Goal: Navigation & Orientation: Find specific page/section

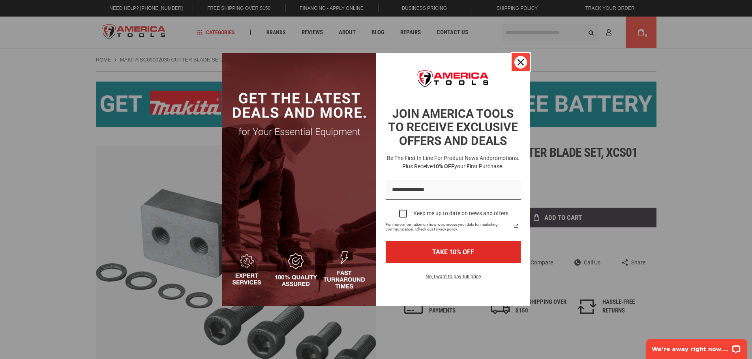
click at [524, 61] on div "Close" at bounding box center [520, 62] width 13 height 13
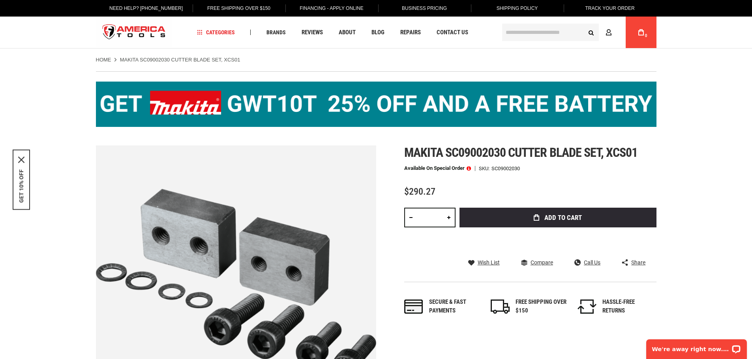
click at [142, 31] on img "store logo" at bounding box center [134, 33] width 77 height 30
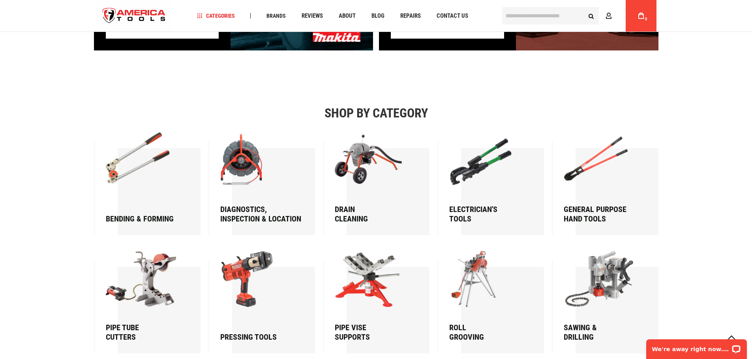
scroll to position [1144, 0]
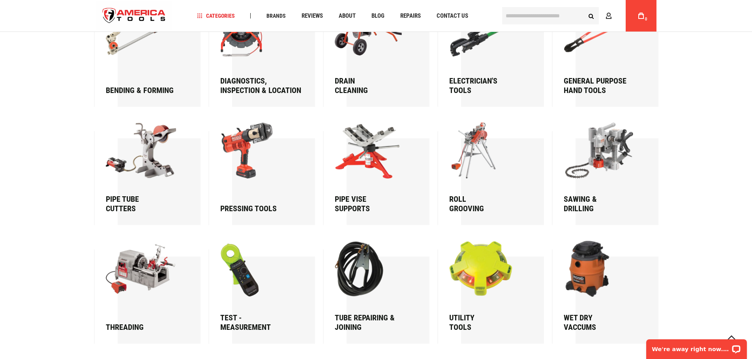
click at [247, 212] on div "Pressing Tools" at bounding box center [258, 208] width 76 height 9
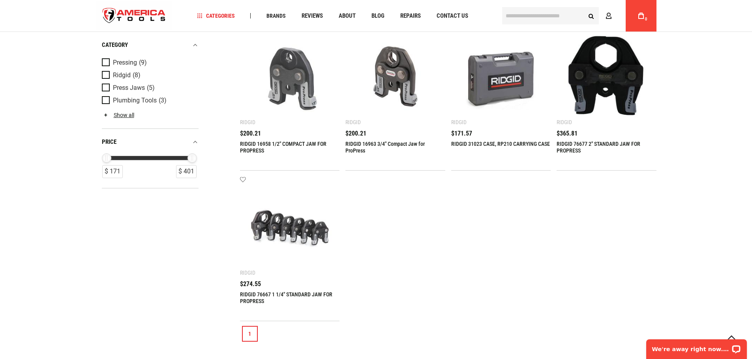
scroll to position [355, 0]
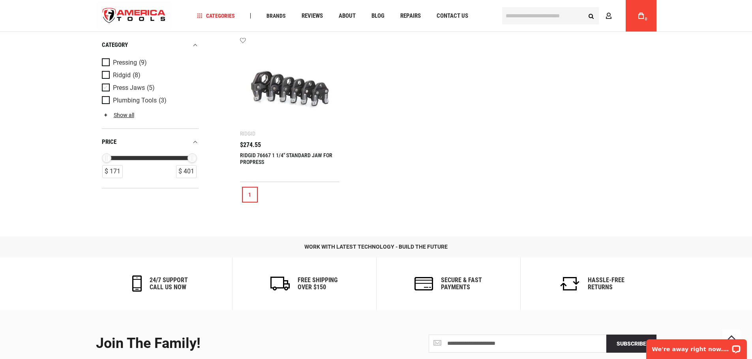
click at [137, 92] on link "Press Jaws (5)" at bounding box center [149, 88] width 95 height 9
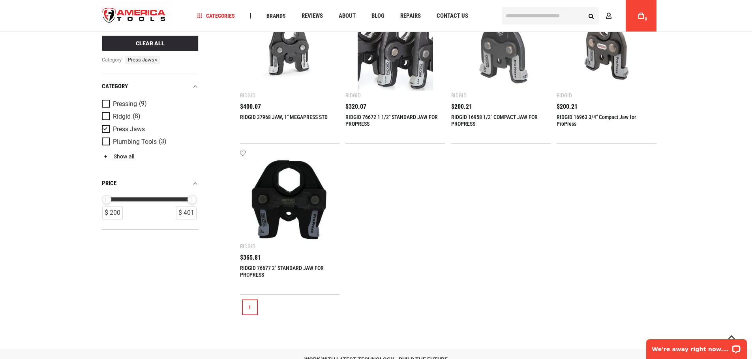
scroll to position [0, 0]
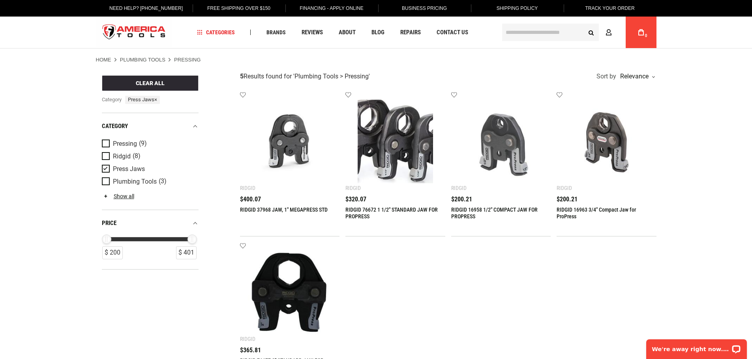
click at [148, 25] on img "store logo" at bounding box center [134, 33] width 77 height 30
